Goal: Navigation & Orientation: Find specific page/section

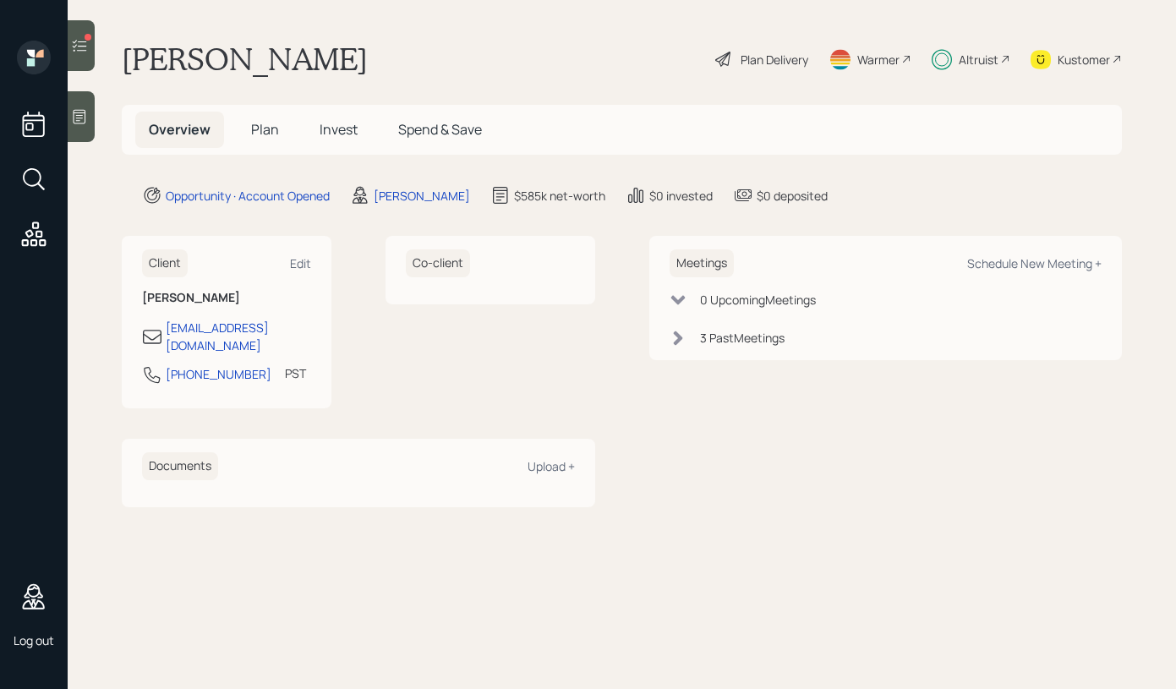
click at [718, 336] on div "3 Past Meeting s" at bounding box center [742, 338] width 85 height 18
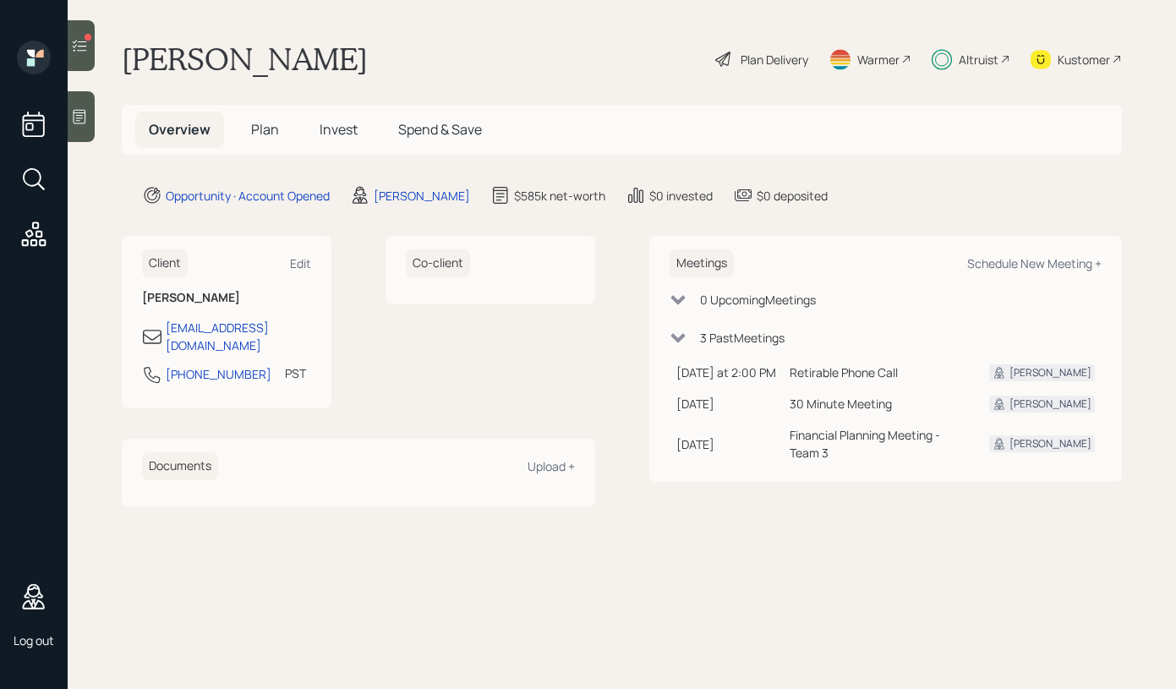
click at [265, 134] on span "Plan" at bounding box center [265, 129] width 28 height 19
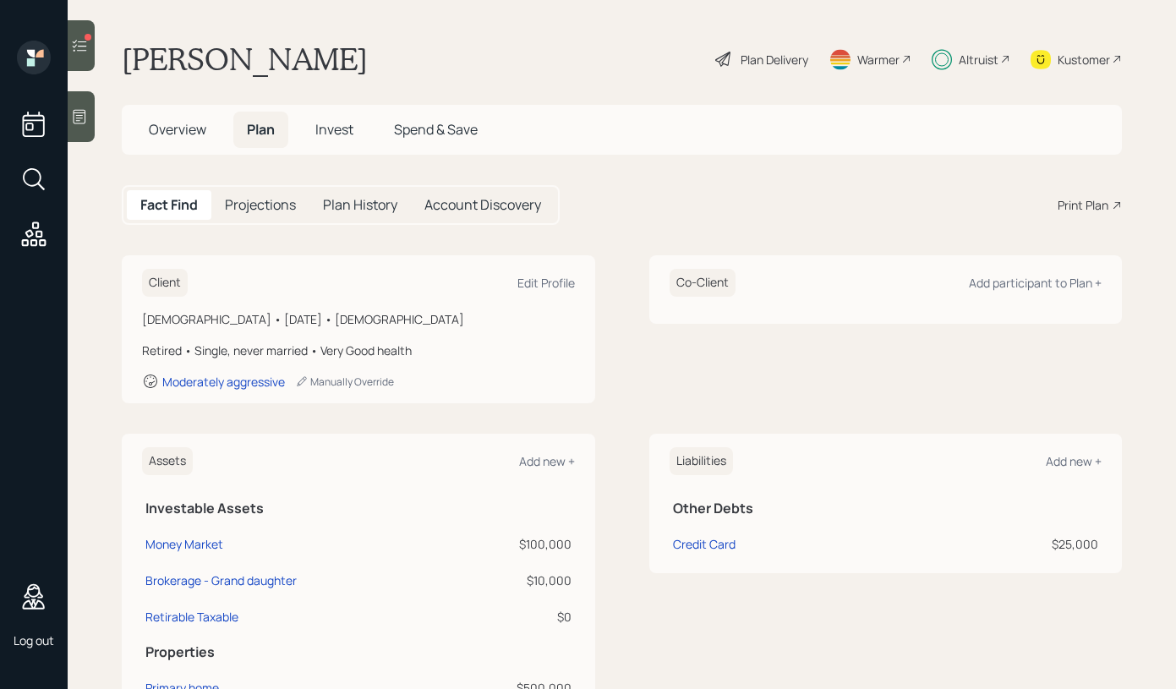
click at [292, 197] on h5 "Projections" at bounding box center [260, 205] width 71 height 16
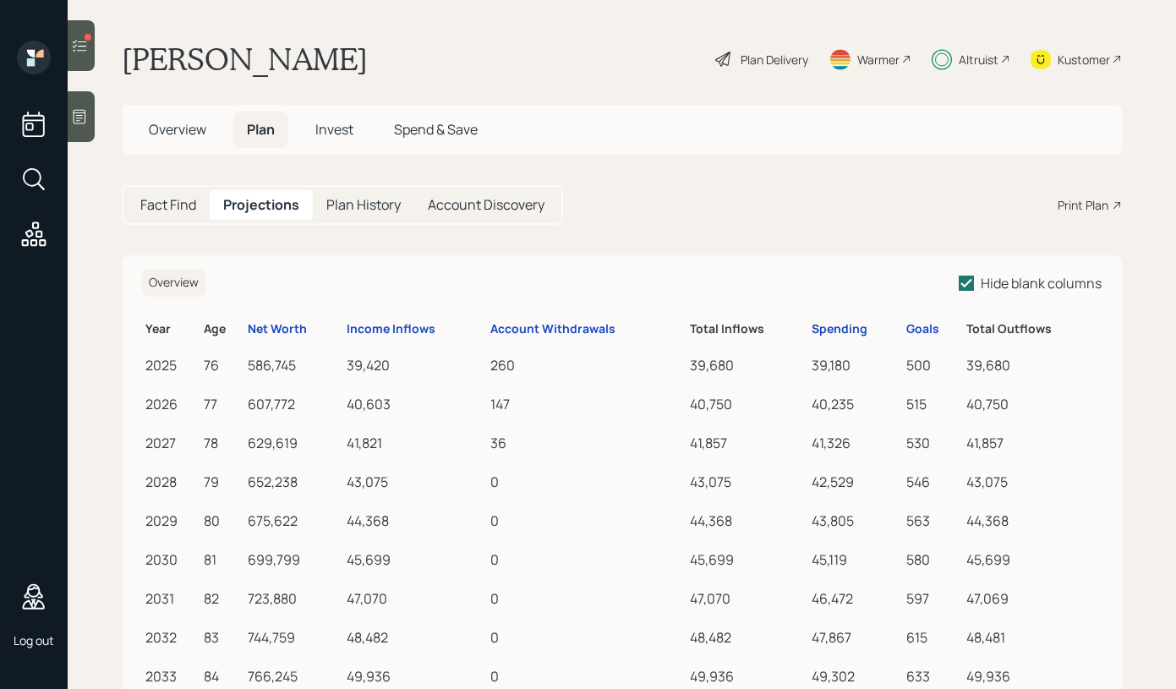
click at [371, 209] on h5 "Plan History" at bounding box center [363, 205] width 74 height 16
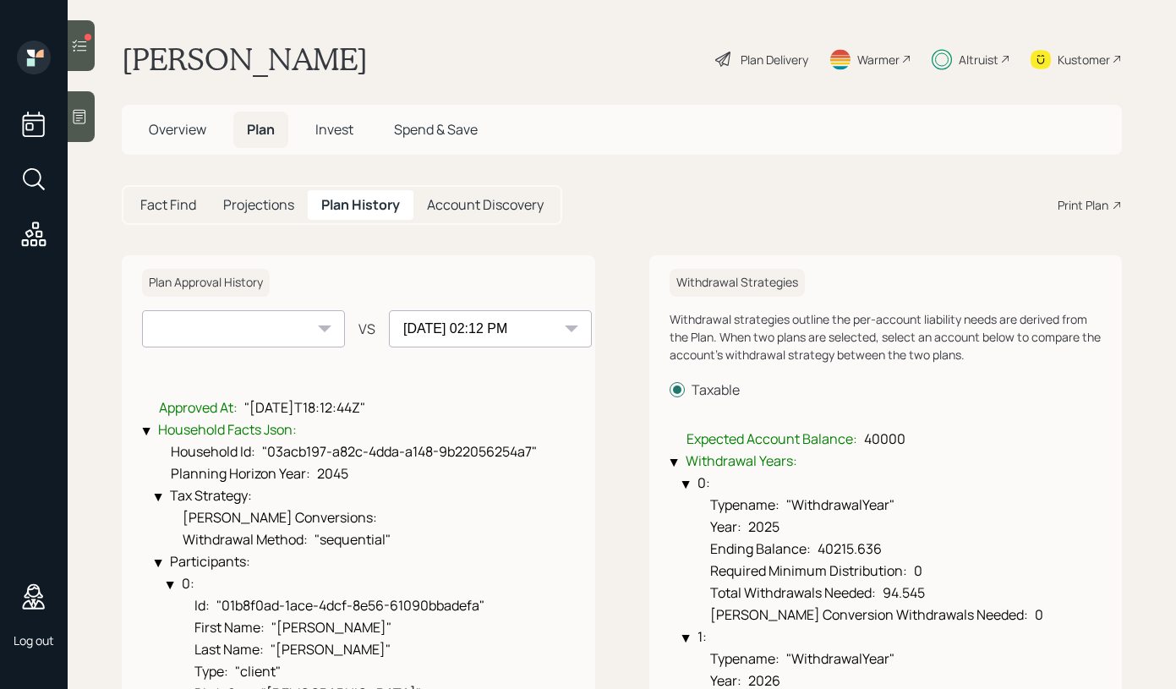
click at [468, 208] on h5 "Account Discovery" at bounding box center [485, 205] width 117 height 16
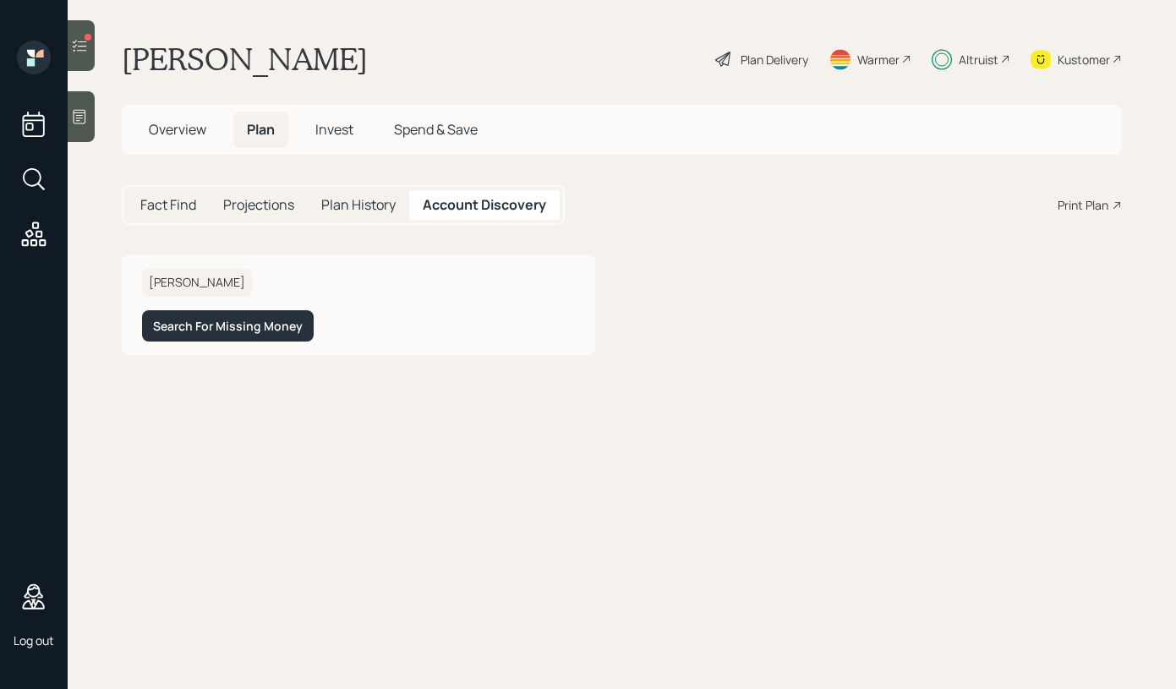
click at [176, 135] on span "Overview" at bounding box center [177, 129] width 57 height 19
